Goal: Check status

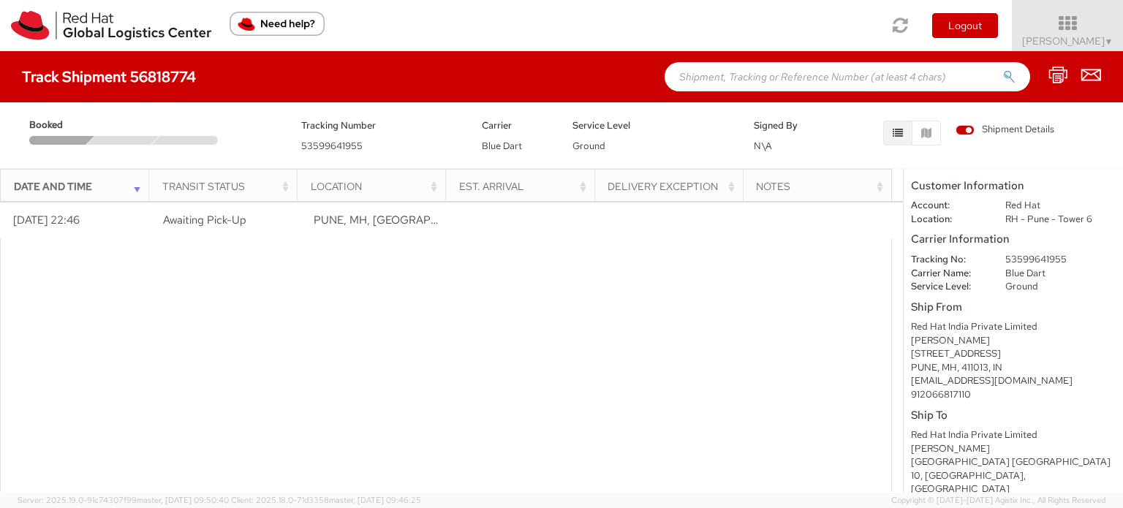
click at [144, 186] on th "Date and Time" at bounding box center [75, 186] width 148 height 35
click at [137, 188] on div "Date and Time" at bounding box center [79, 186] width 131 height 15
click at [966, 131] on span "Shipment Details" at bounding box center [1004, 130] width 99 height 14
click at [0, 0] on input "Shipment Details" at bounding box center [0, 0] width 0 height 0
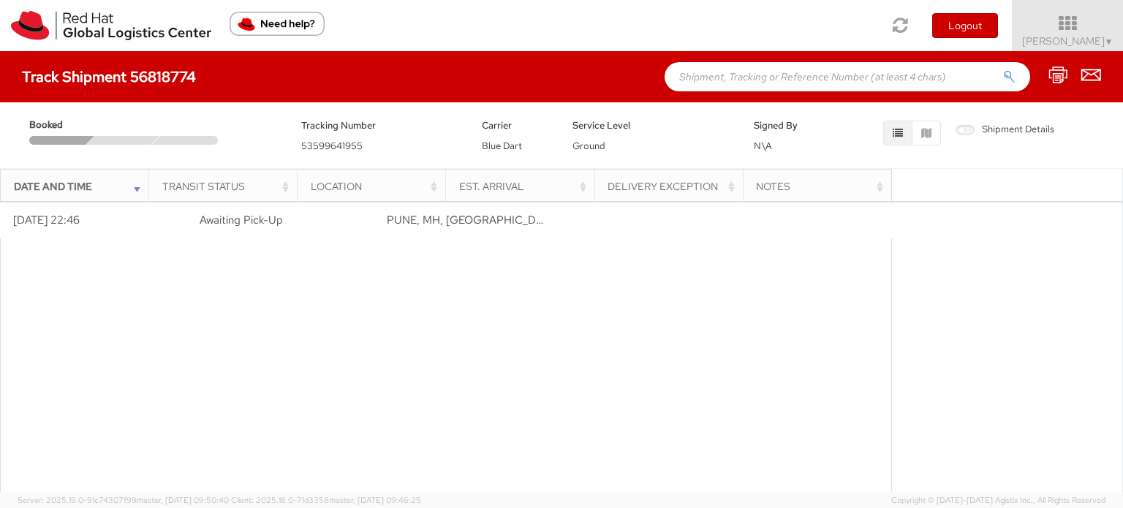
click at [966, 131] on span "Shipment Details" at bounding box center [1004, 130] width 99 height 14
click at [0, 0] on input "Shipment Details" at bounding box center [0, 0] width 0 height 0
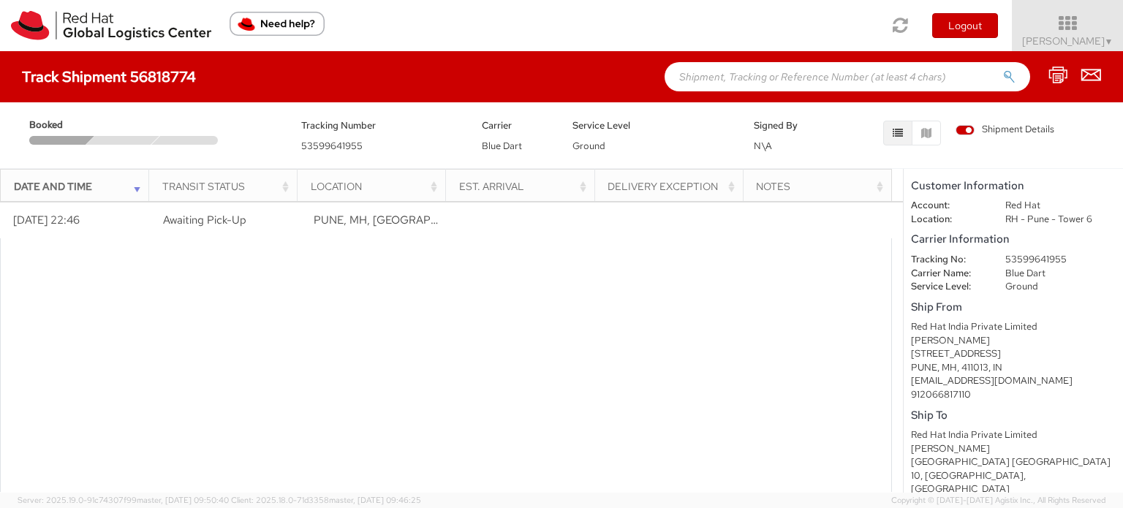
click at [956, 131] on span "Shipment Details" at bounding box center [1004, 130] width 99 height 14
click at [0, 0] on input "Shipment Details" at bounding box center [0, 0] width 0 height 0
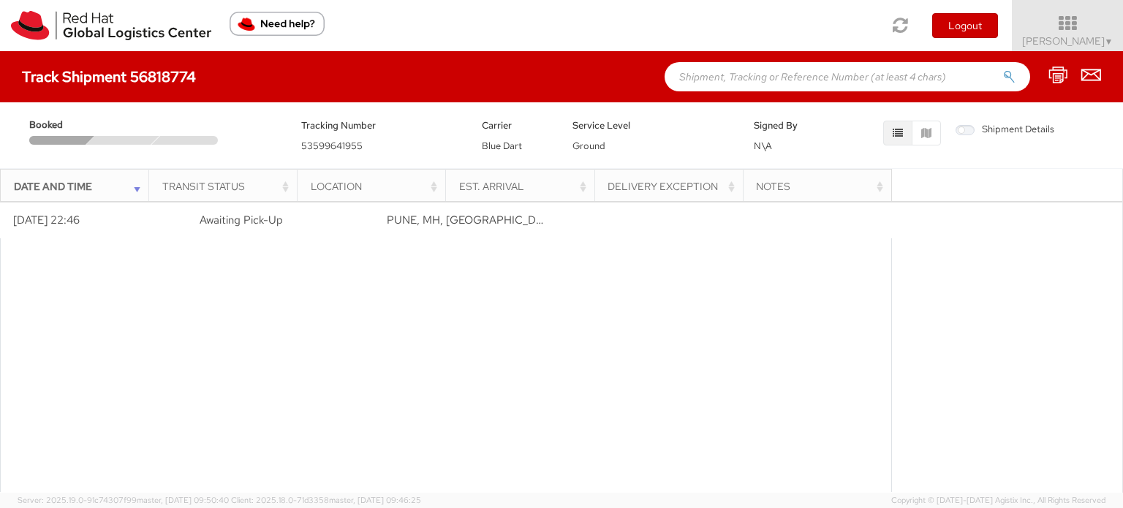
click at [965, 130] on span "Shipment Details" at bounding box center [1004, 130] width 99 height 14
click at [0, 0] on input "Shipment Details" at bounding box center [0, 0] width 0 height 0
